Goal: Check status: Check status

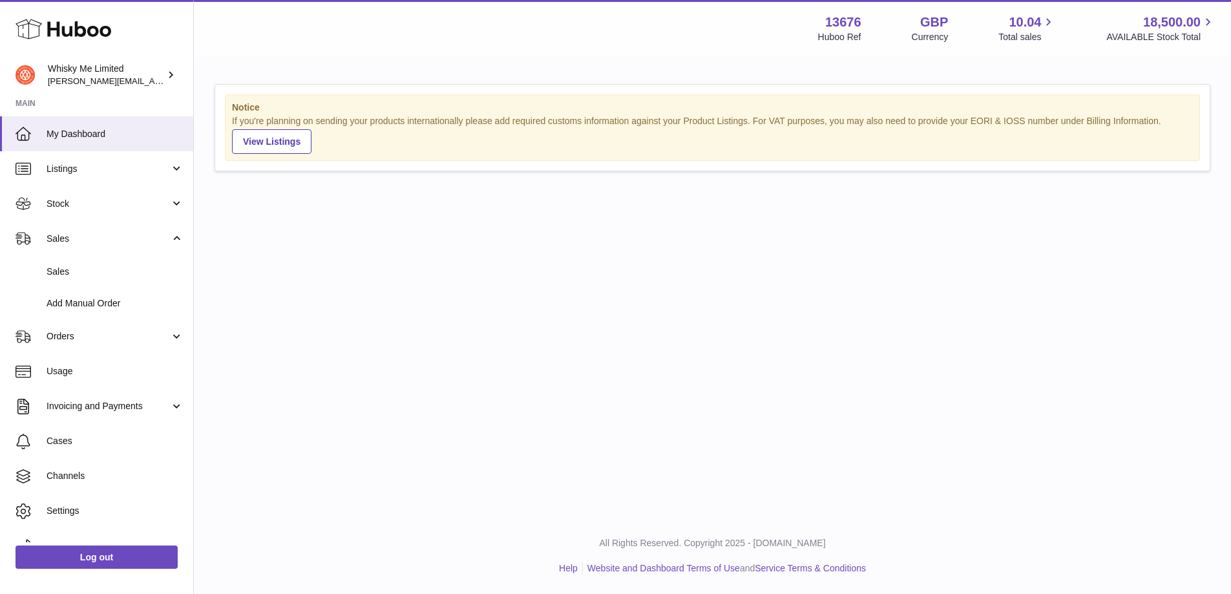
click at [70, 273] on span "Sales" at bounding box center [115, 272] width 137 height 12
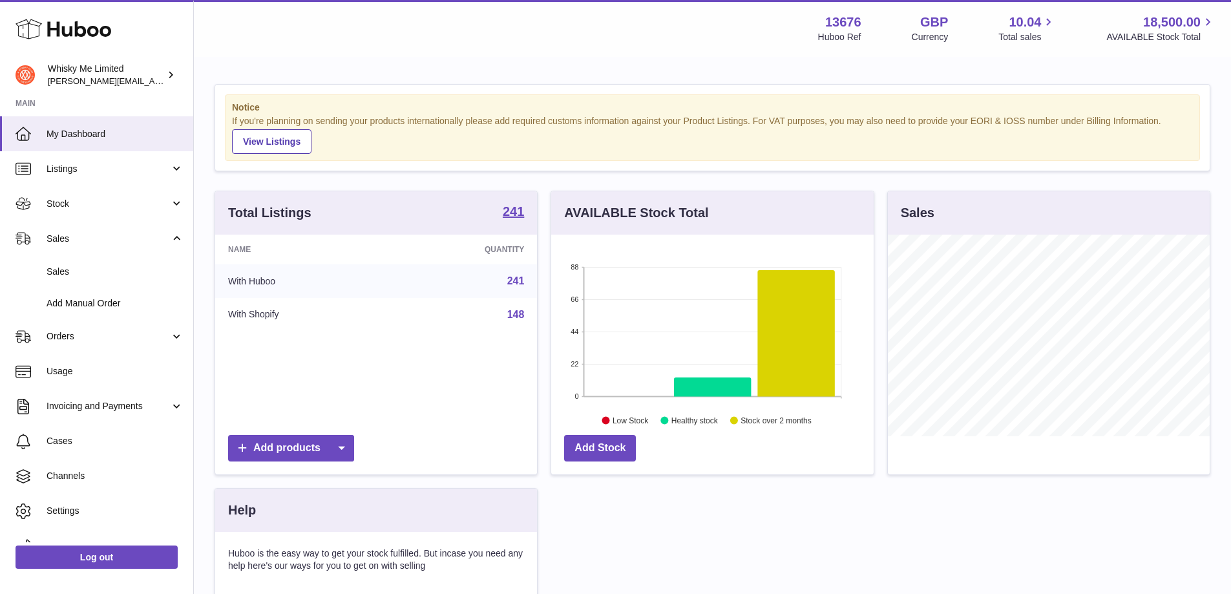
scroll to position [202, 322]
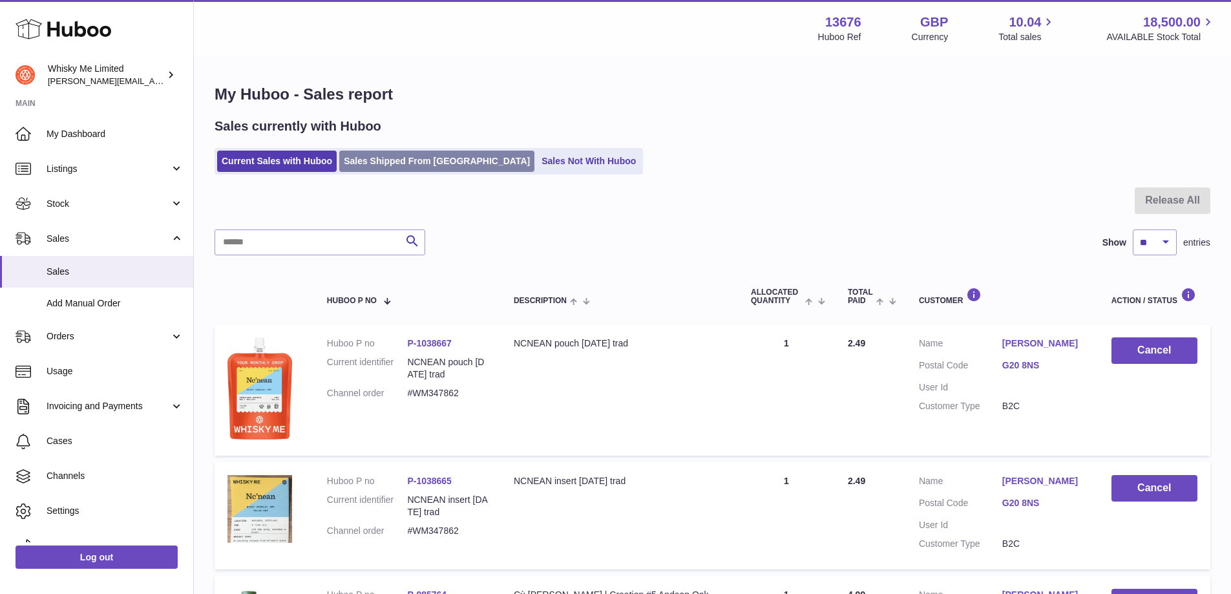
click at [395, 156] on link "Sales Shipped From Huboo" at bounding box center [436, 161] width 195 height 21
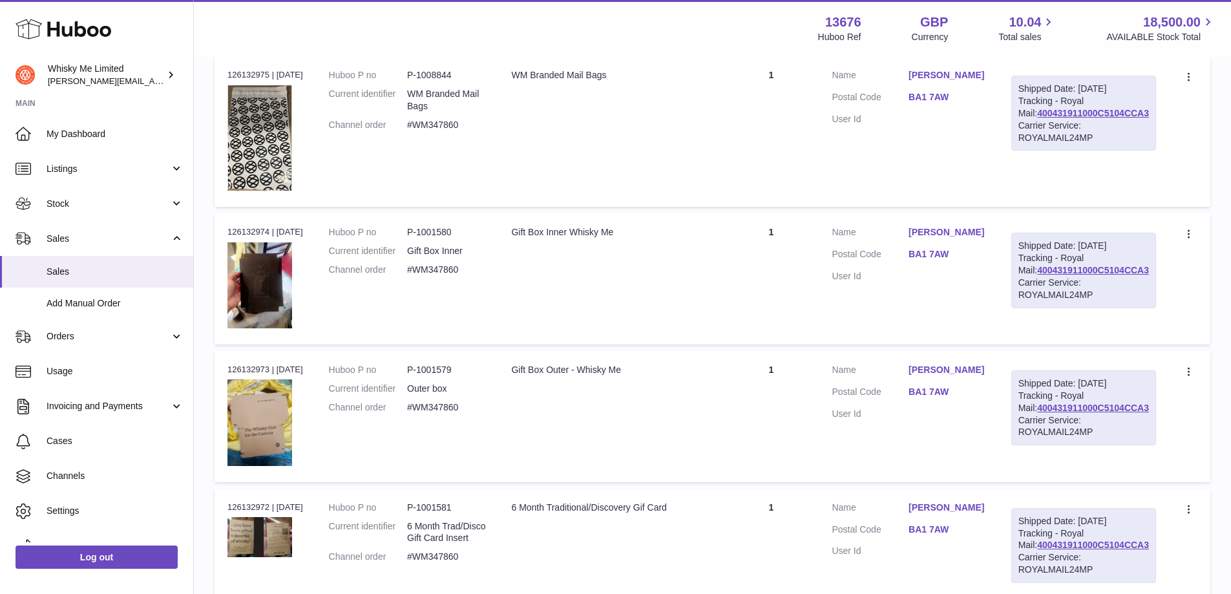
scroll to position [1285, 0]
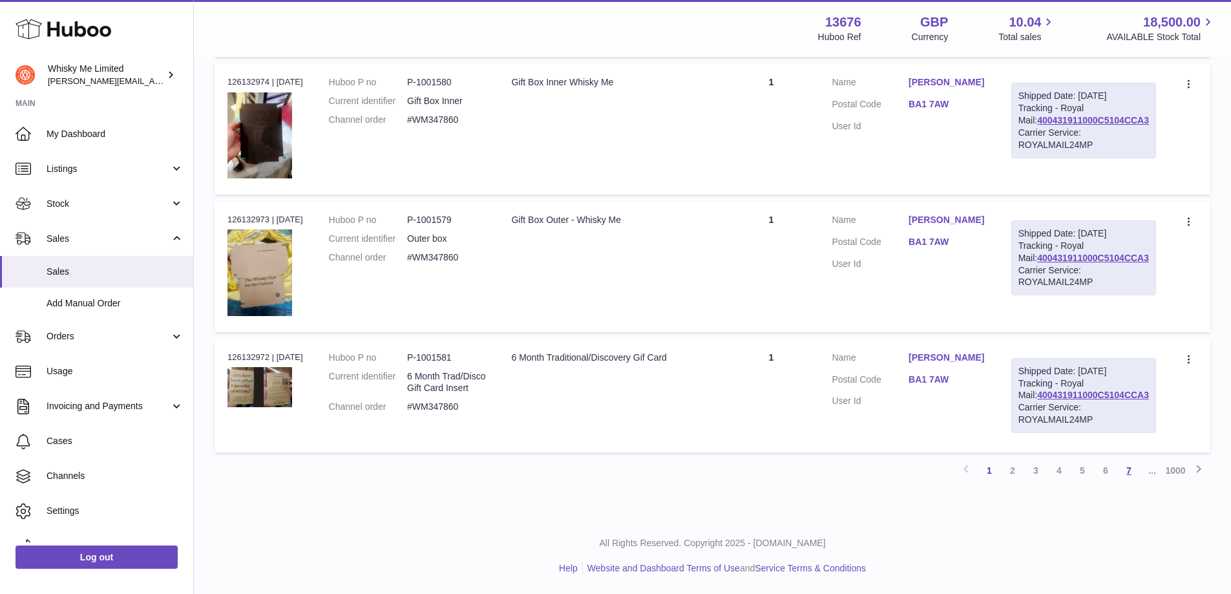
click at [1135, 473] on link "7" at bounding box center [1128, 470] width 23 height 23
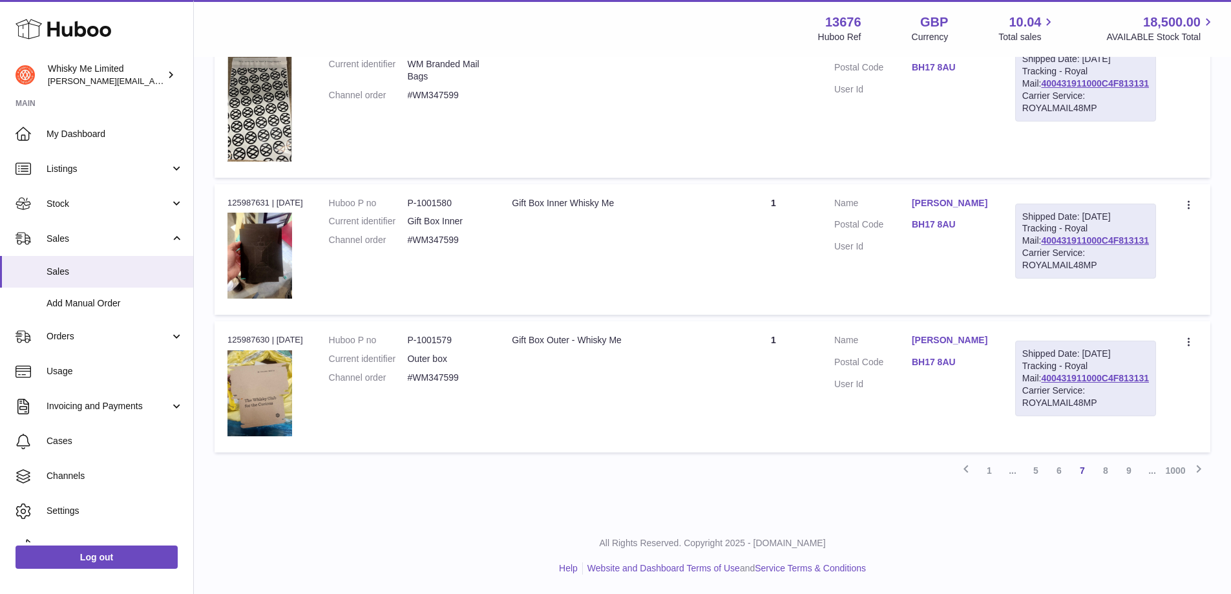
scroll to position [1285, 0]
click at [1129, 468] on link "9" at bounding box center [1128, 470] width 23 height 23
click at [1132, 468] on link "11" at bounding box center [1128, 470] width 23 height 23
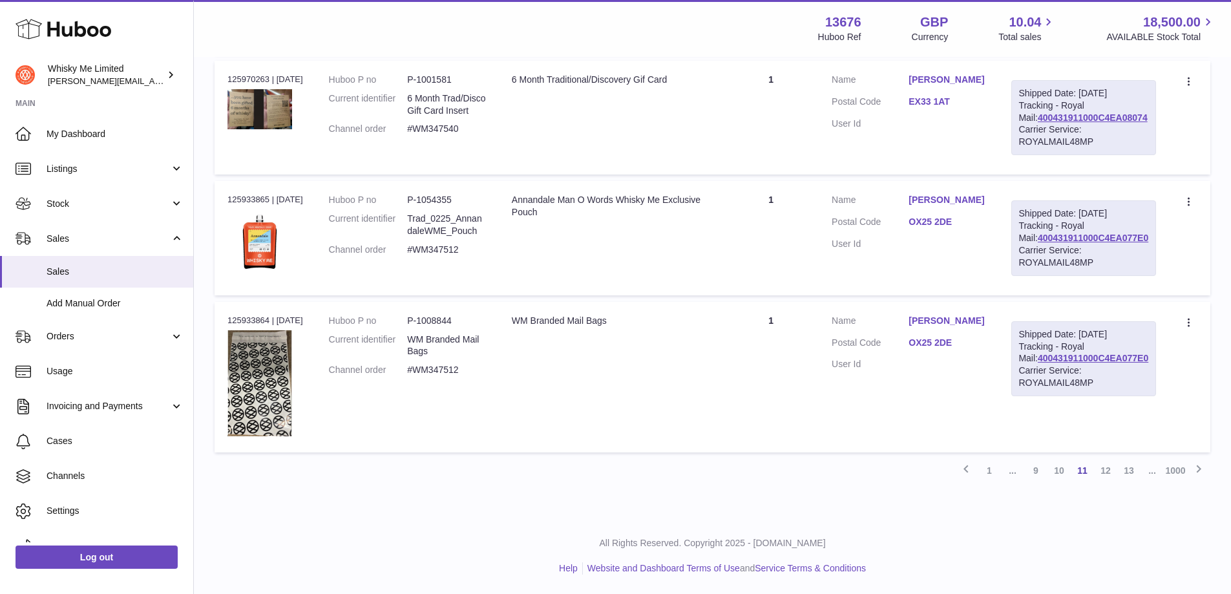
scroll to position [1242, 0]
click at [1127, 470] on link "13" at bounding box center [1128, 470] width 23 height 23
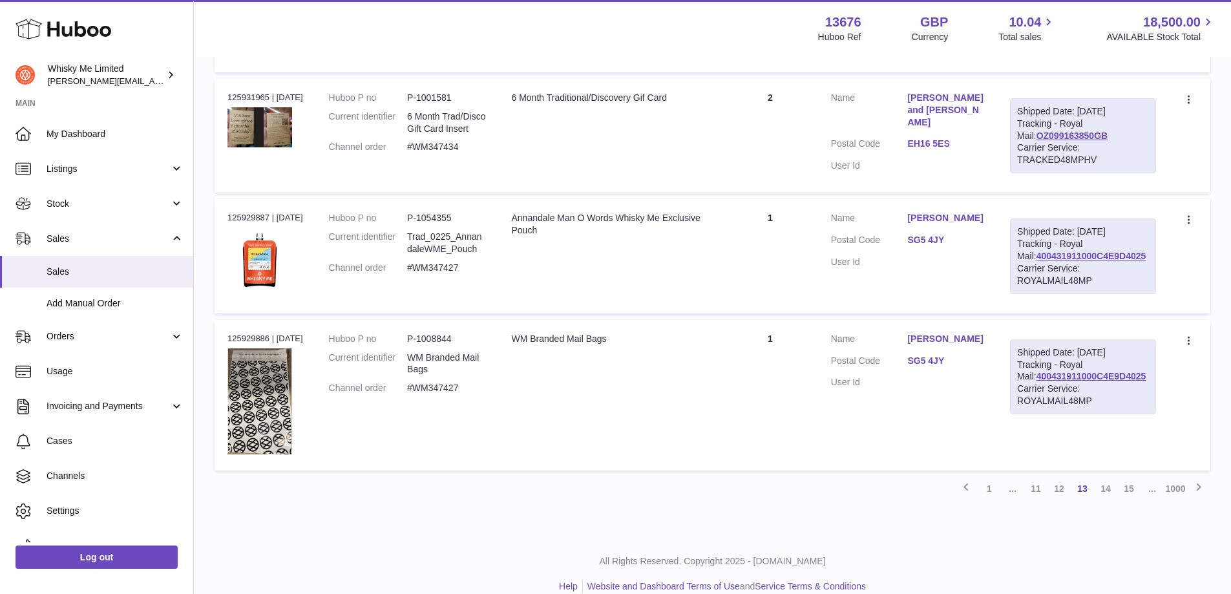
scroll to position [1193, 0]
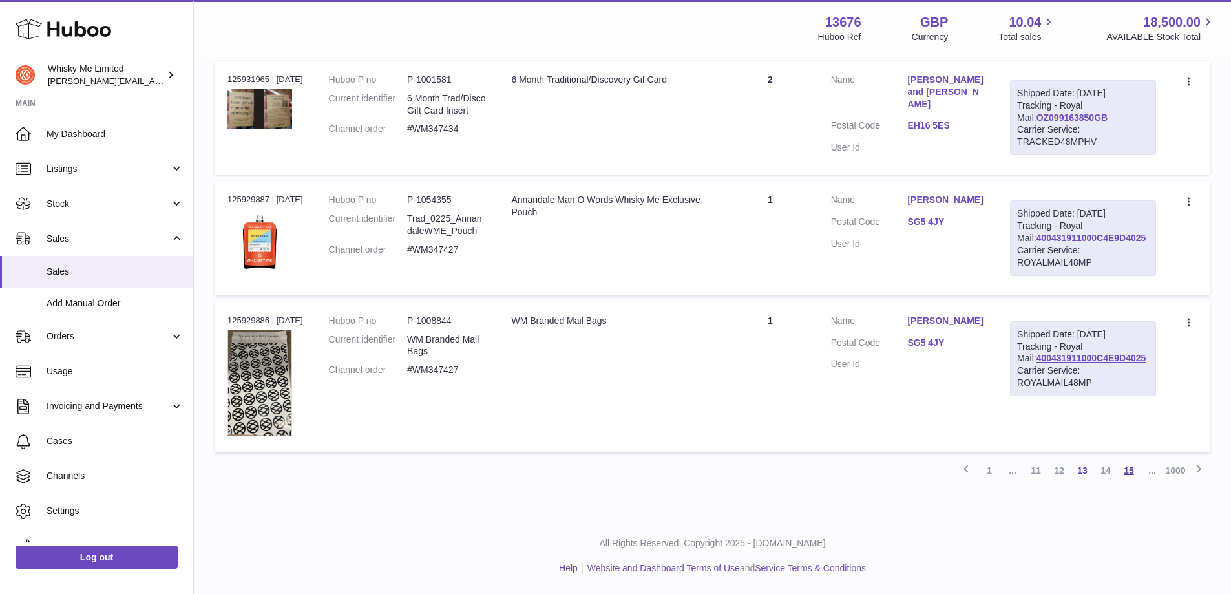
click at [1127, 469] on link "15" at bounding box center [1128, 470] width 23 height 23
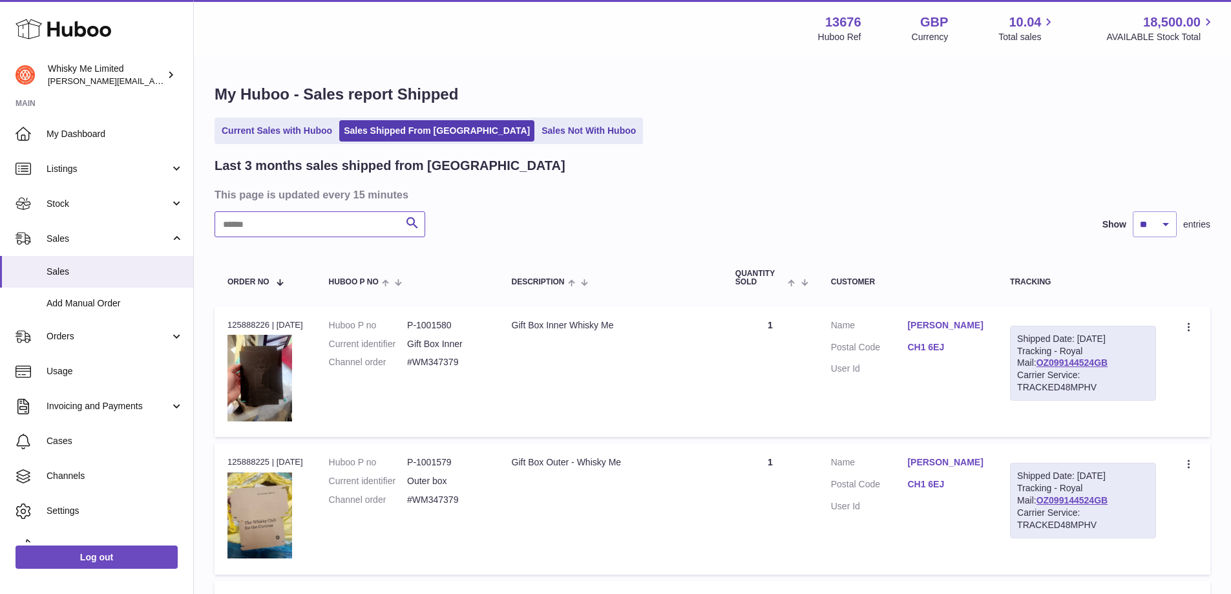
click at [288, 232] on input "text" at bounding box center [320, 224] width 211 height 26
paste input "*******"
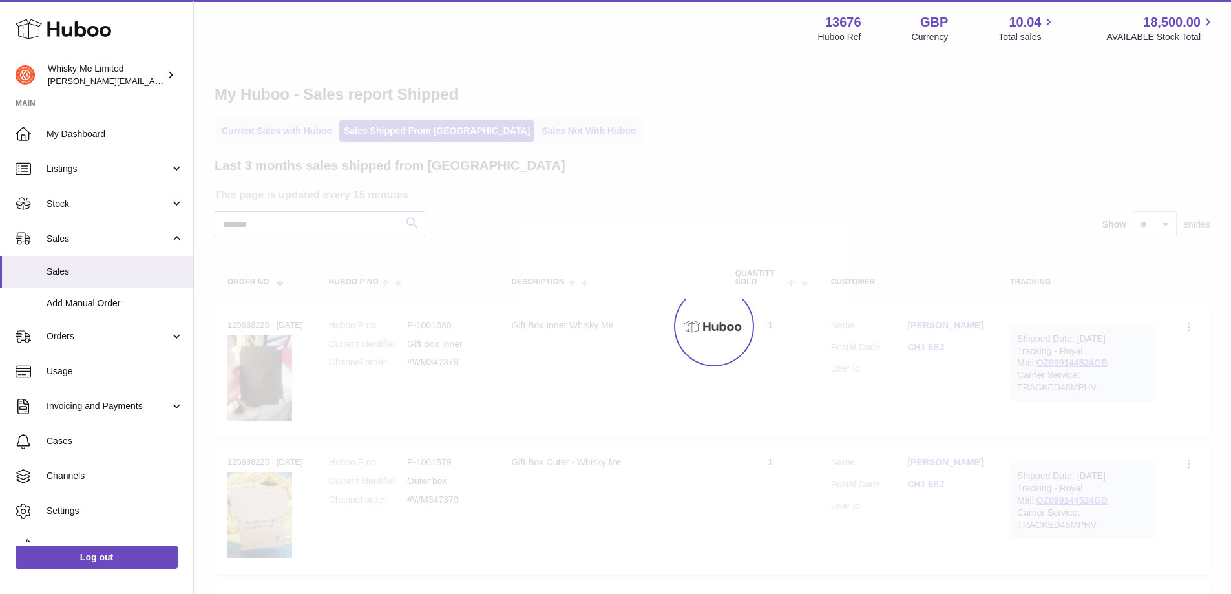
type input "*******"
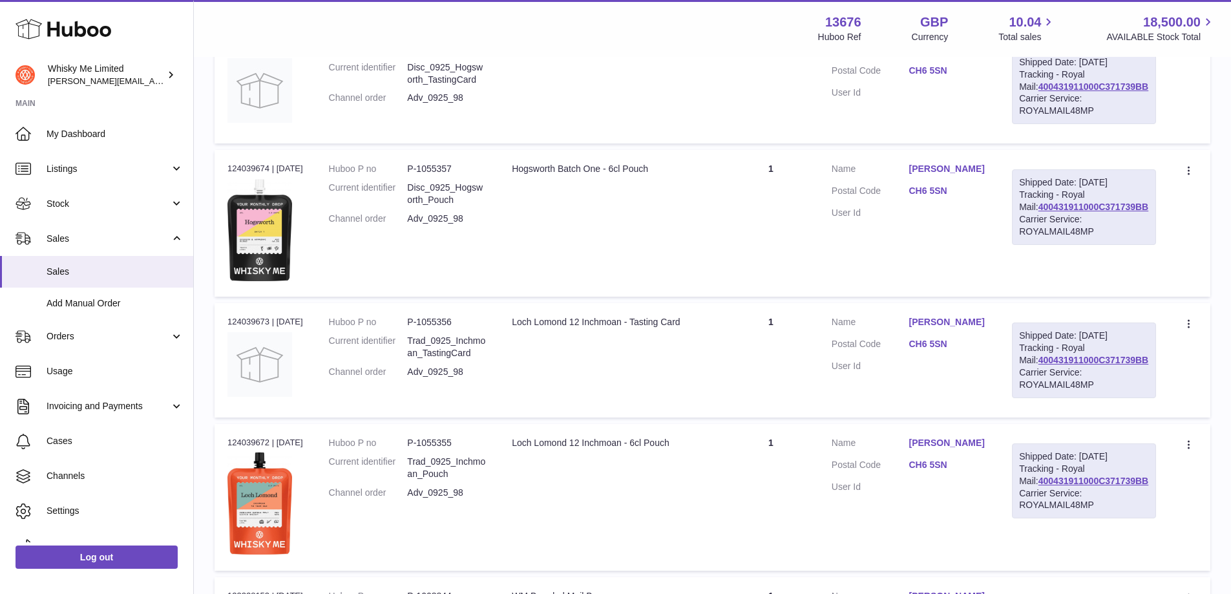
scroll to position [452, 0]
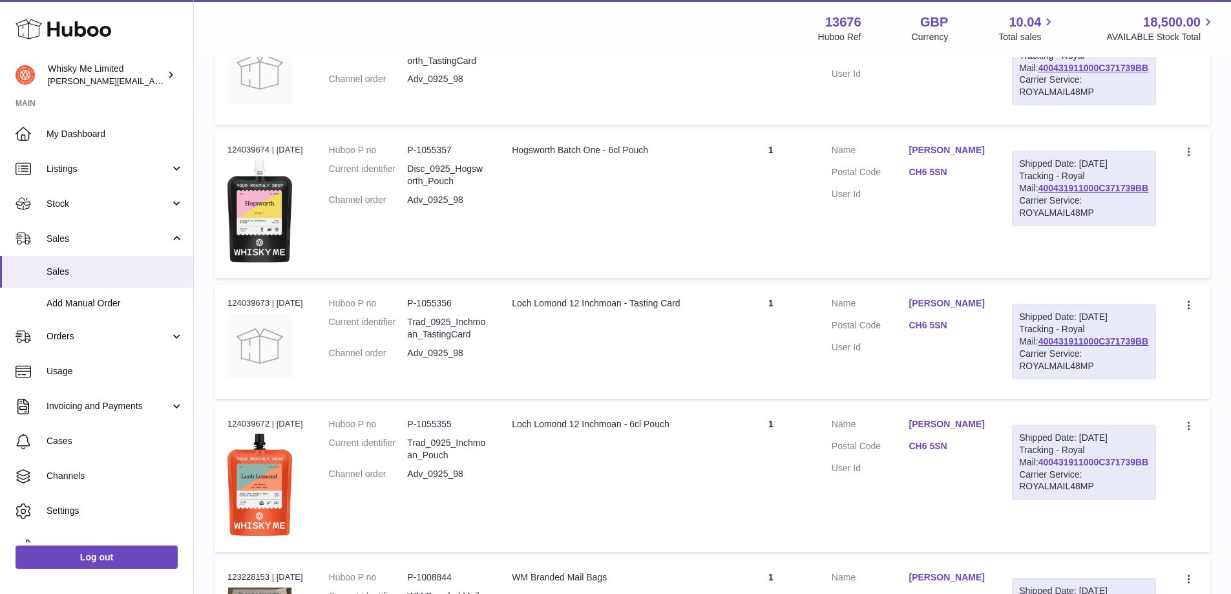
click at [1076, 467] on link "400431911000C371739BB" at bounding box center [1093, 462] width 110 height 10
drag, startPoint x: 1150, startPoint y: 499, endPoint x: 1040, endPoint y: 499, distance: 110.5
click at [1040, 499] on div "Shipped Date: 4th Sep 2025 Tracking - Royal Mail: 400431911000C371739BB Carrier…" at bounding box center [1084, 461] width 144 height 75
copy link "400431911000C371739BB"
